Goal: Transaction & Acquisition: Purchase product/service

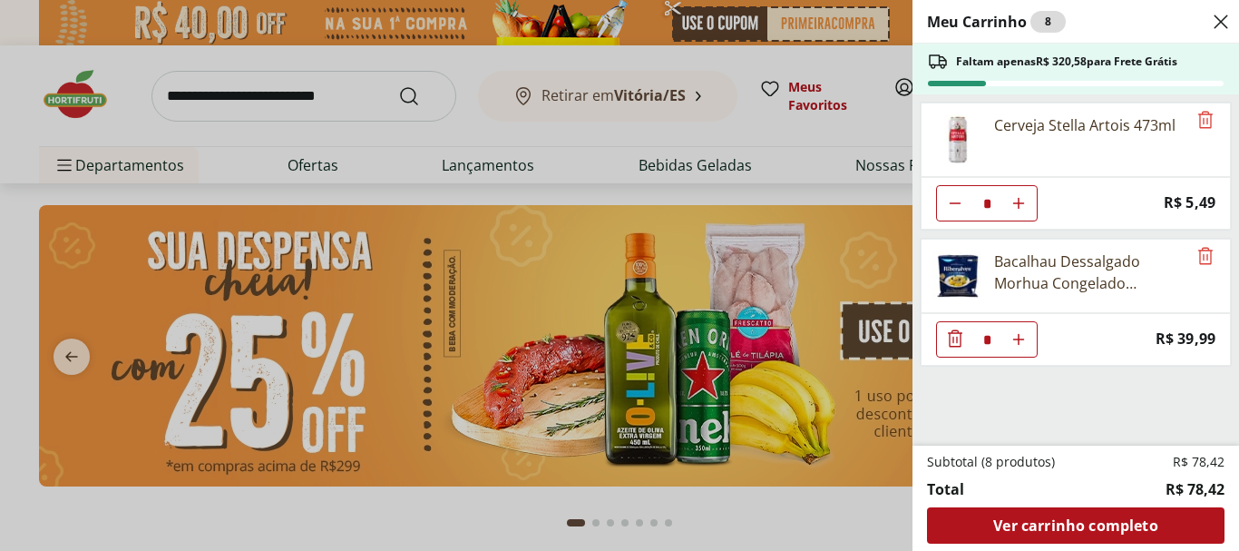
click at [288, 211] on div "Meu Carrinho 8 Faltam apenas R$ 320,58 para Frete Grátis Cerveja Stella Artois …" at bounding box center [619, 275] width 1239 height 551
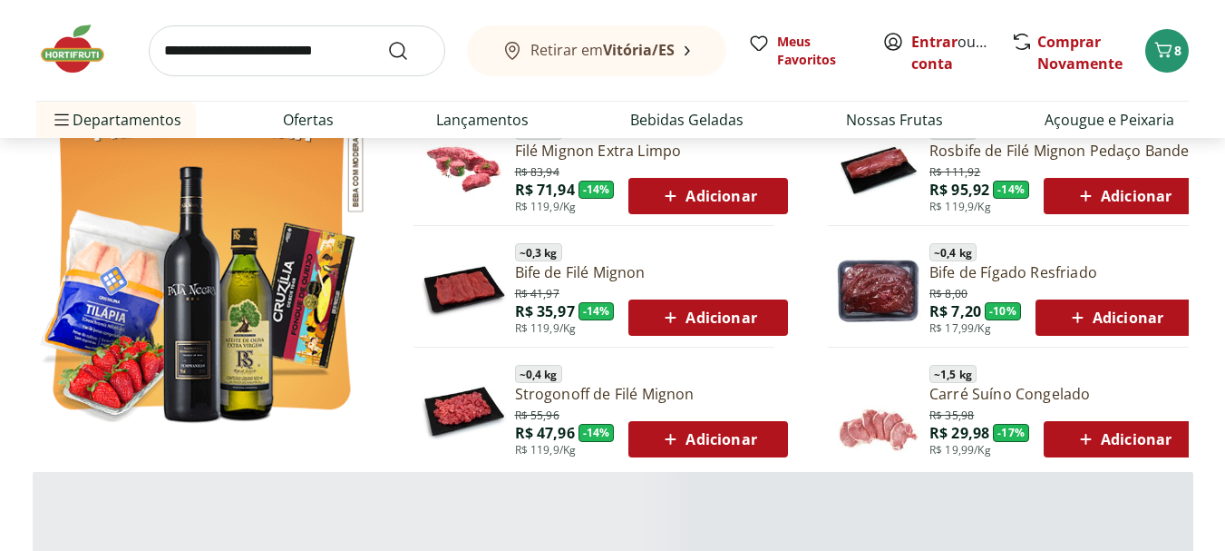
scroll to position [1270, 0]
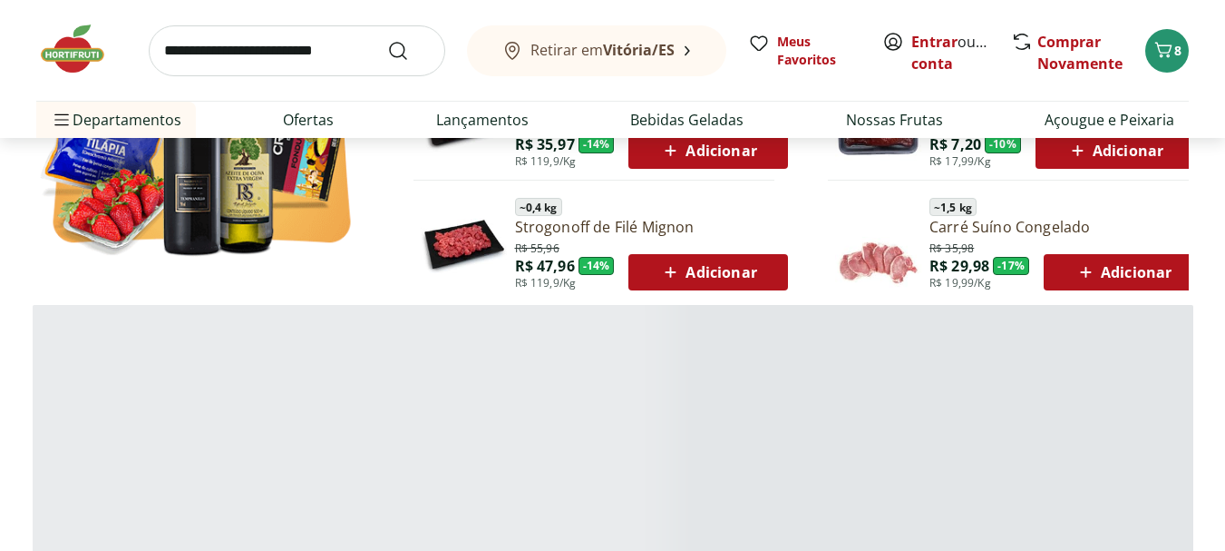
click at [704, 275] on span "Adicionar" at bounding box center [707, 272] width 97 height 22
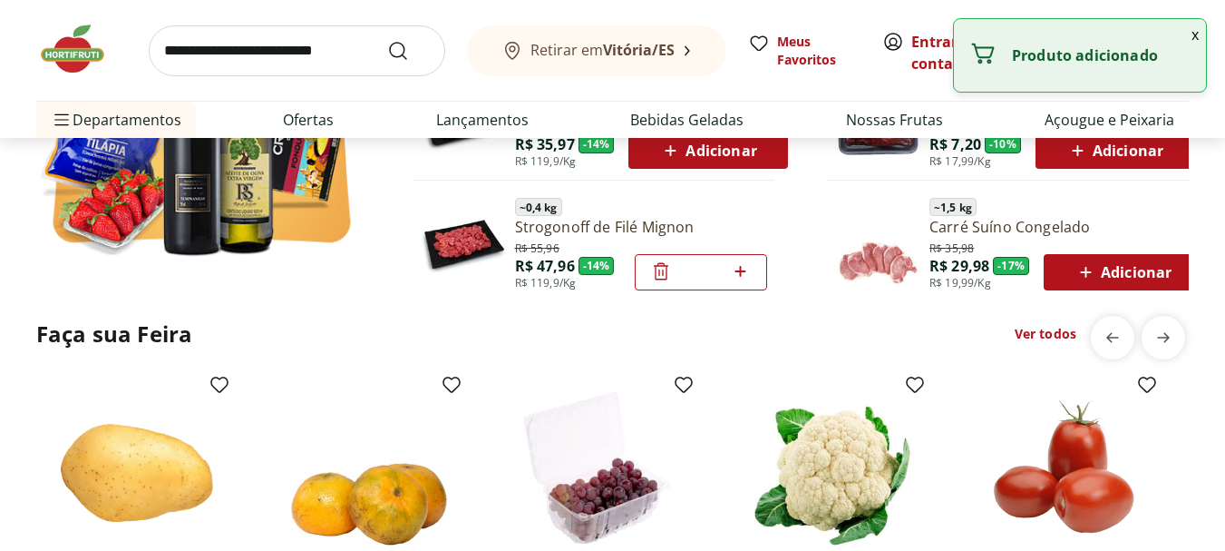
click at [1117, 145] on span "Adicionar" at bounding box center [1115, 151] width 97 height 22
click at [712, 140] on span "Adicionar" at bounding box center [707, 151] width 97 height 22
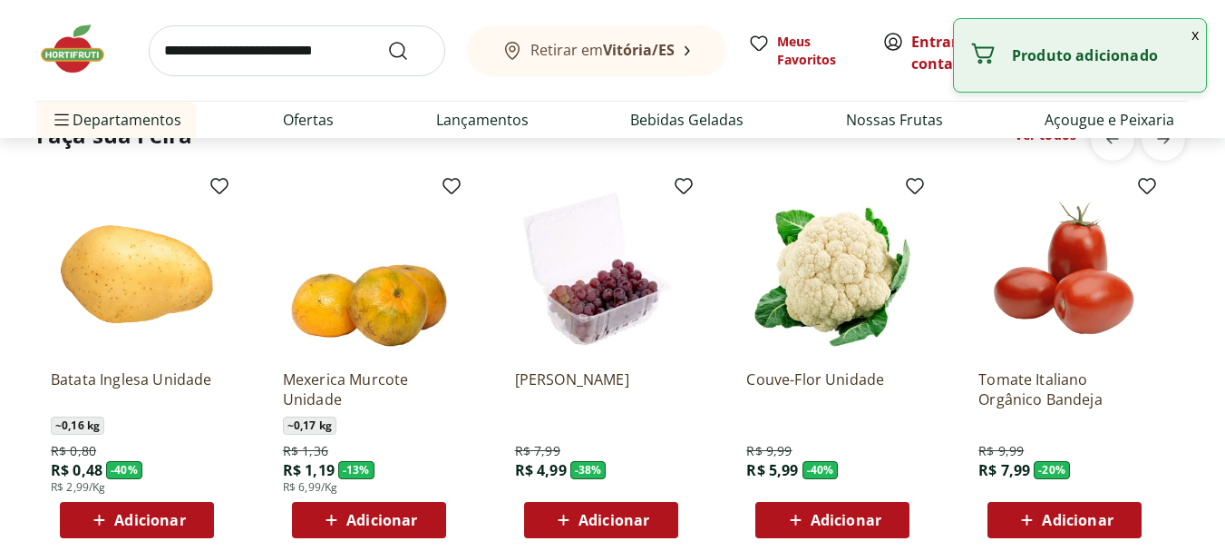
scroll to position [1814, 0]
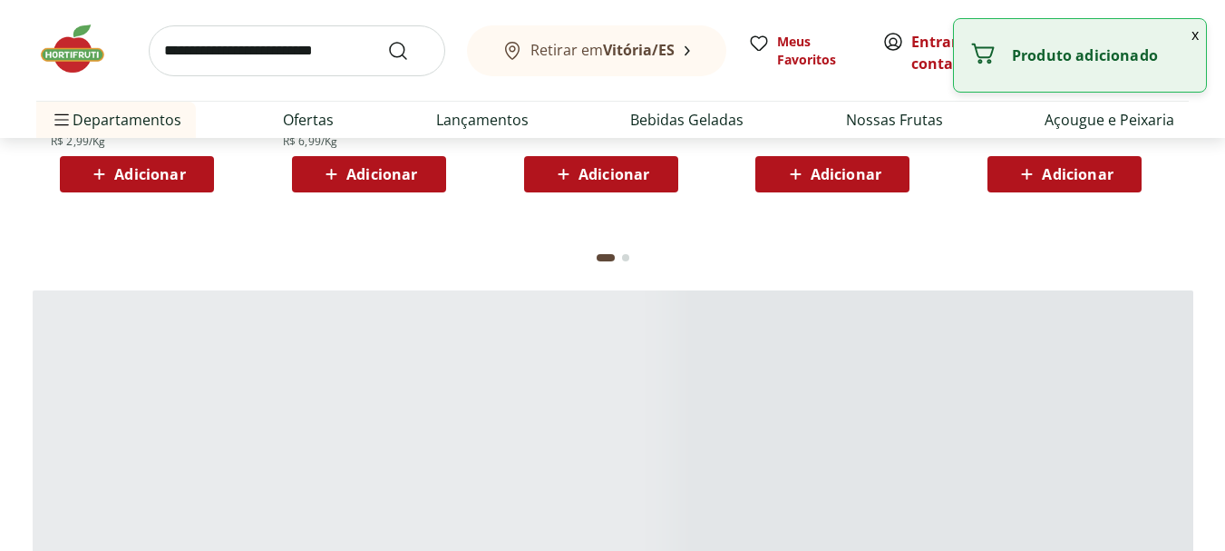
click at [621, 167] on span "Adicionar" at bounding box center [614, 174] width 71 height 15
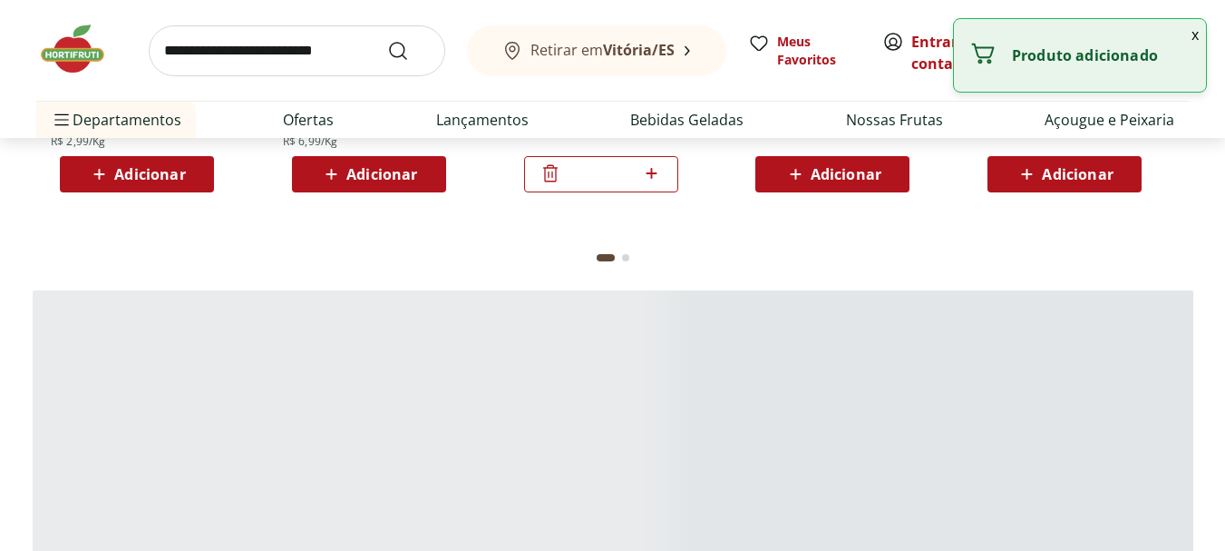
click at [351, 171] on span "Adicionar" at bounding box center [381, 174] width 71 height 15
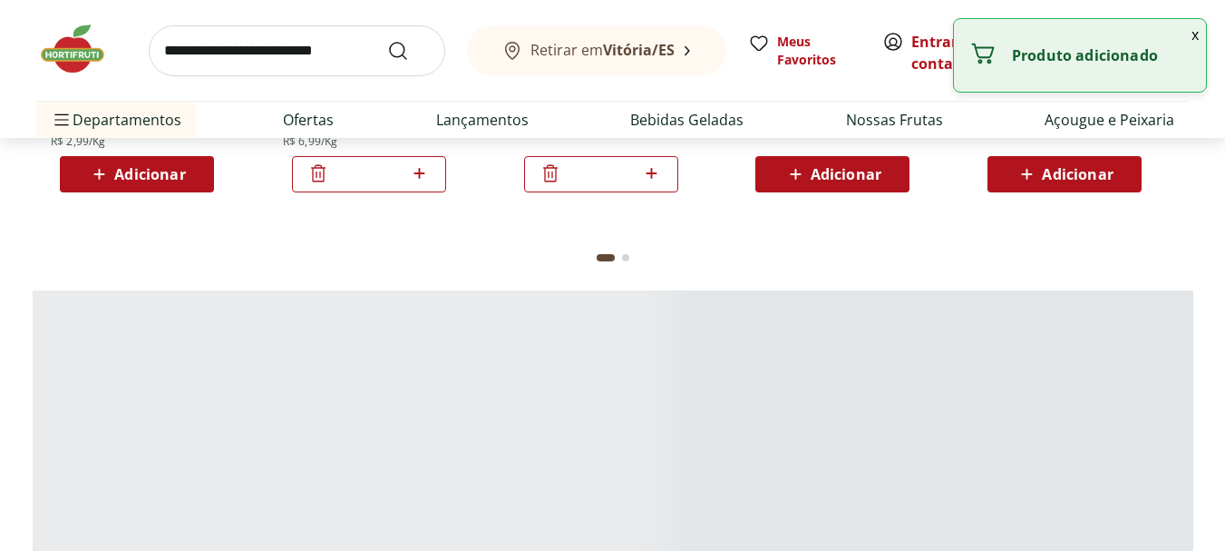
click at [132, 161] on div "Adicionar" at bounding box center [136, 174] width 125 height 33
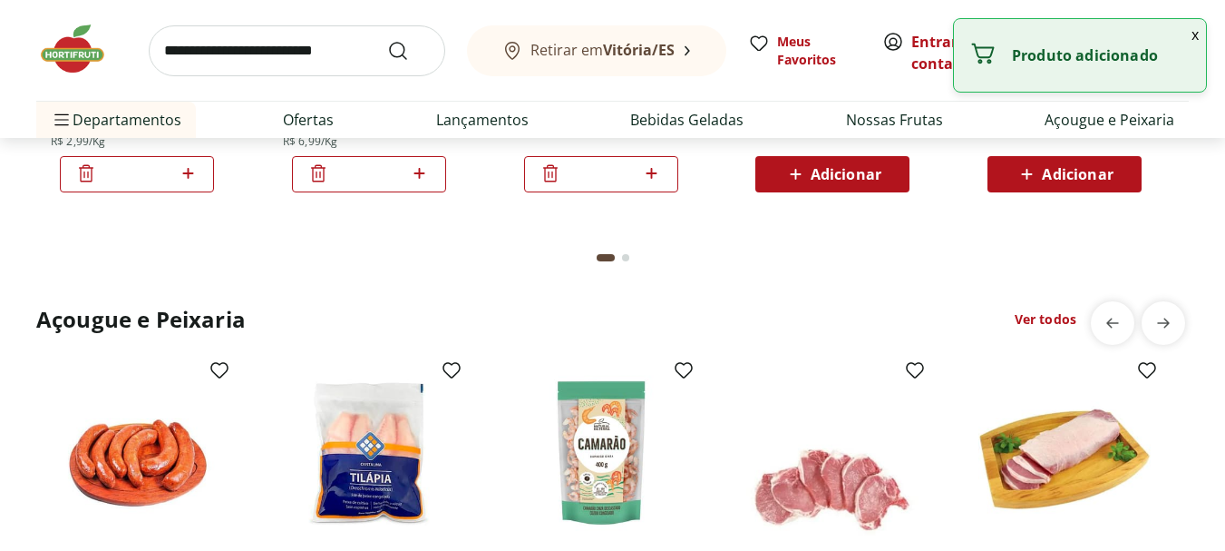
click at [804, 165] on icon at bounding box center [796, 174] width 23 height 22
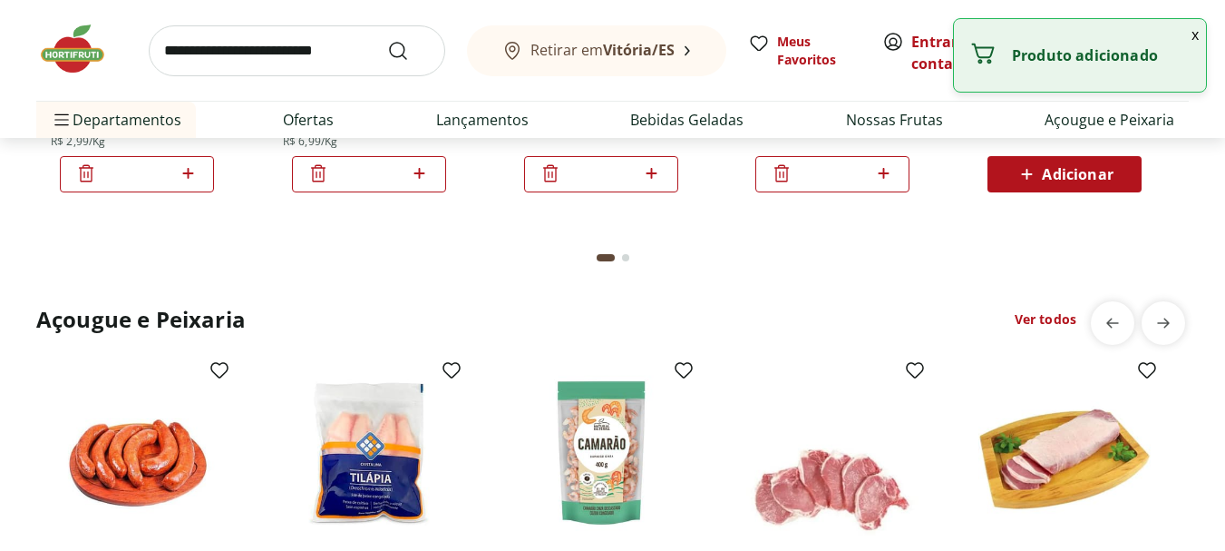
click at [1077, 167] on span "Adicionar" at bounding box center [1077, 174] width 71 height 15
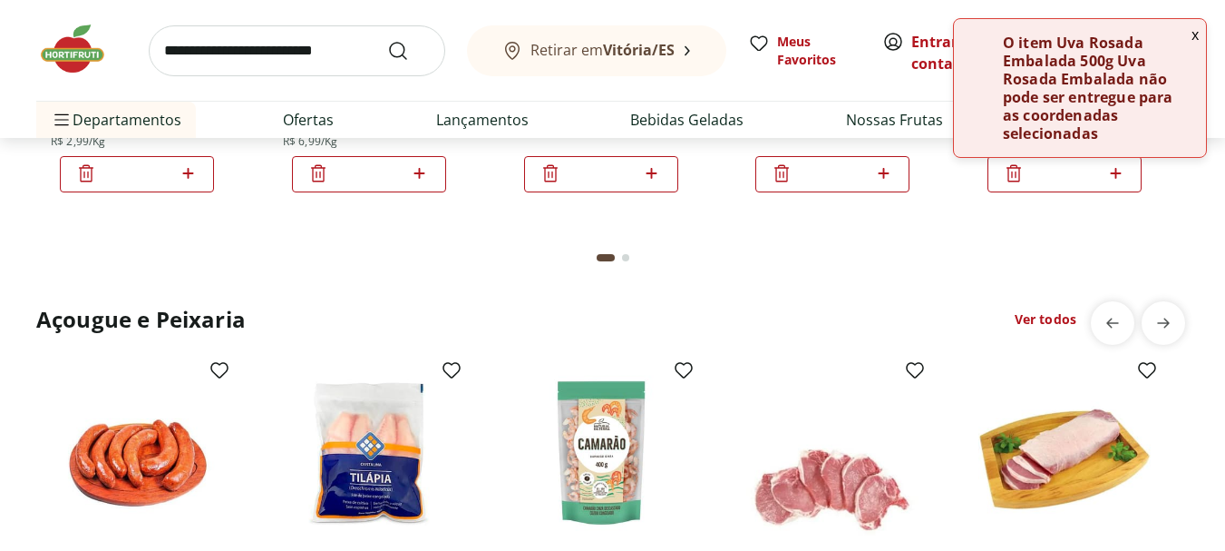
click at [1196, 33] on button "x" at bounding box center [1196, 34] width 22 height 31
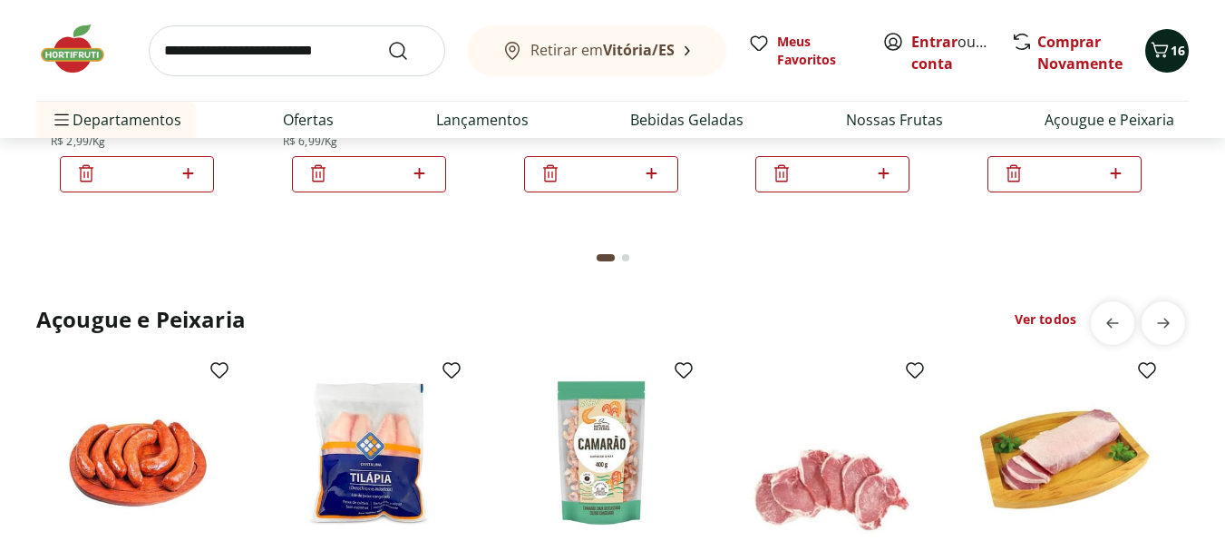
click at [1167, 52] on icon "Carrinho" at bounding box center [1160, 50] width 22 height 22
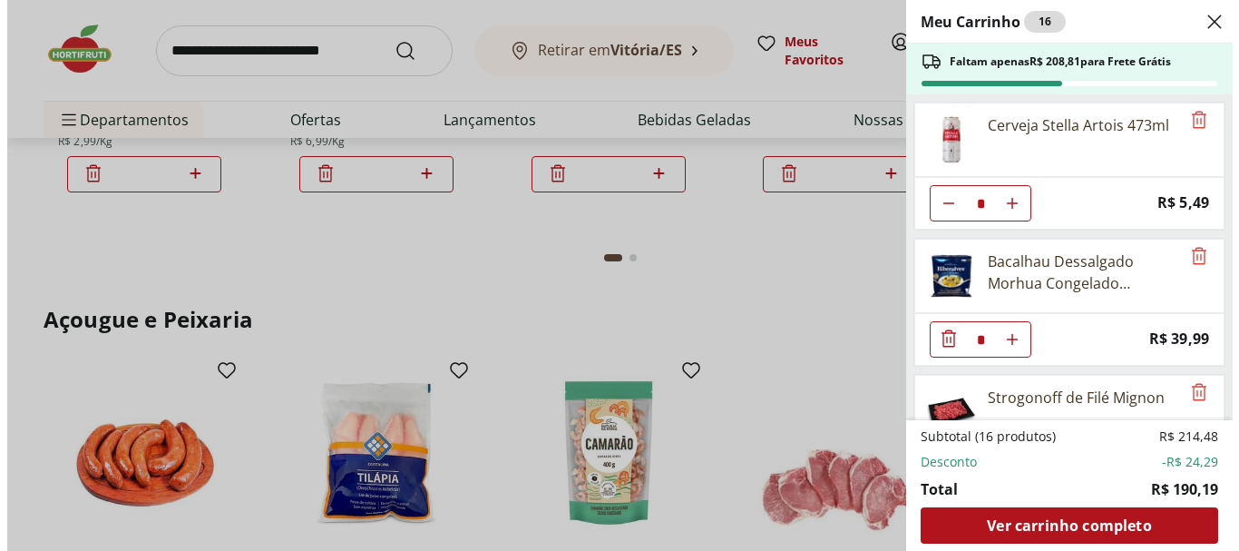
scroll to position [1819, 0]
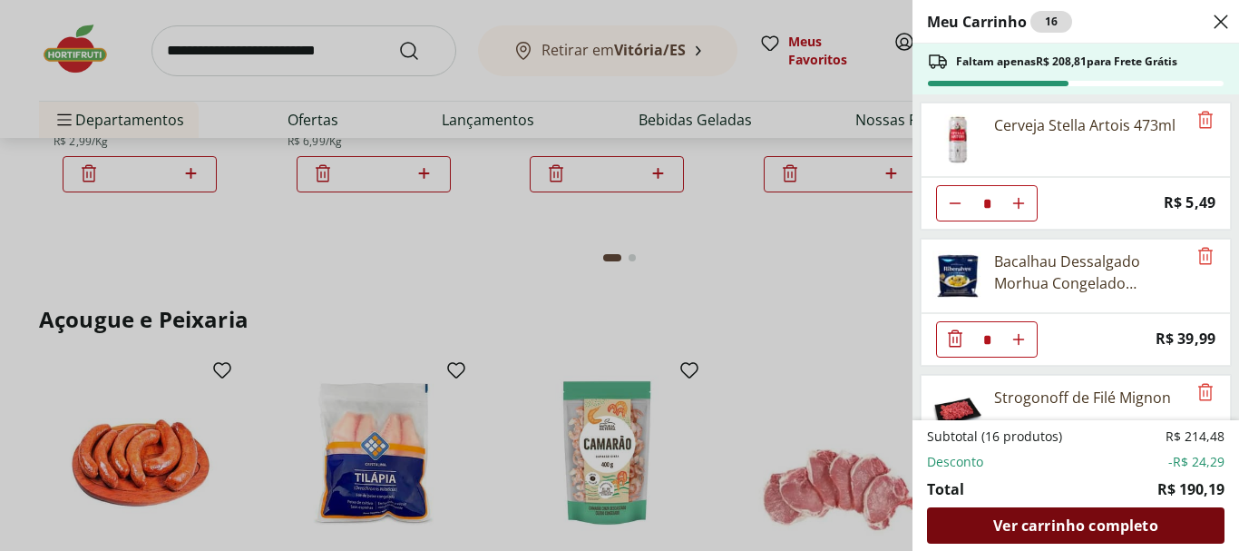
click at [1044, 525] on span "Ver carrinho completo" at bounding box center [1075, 525] width 164 height 15
